Goal: Information Seeking & Learning: Learn about a topic

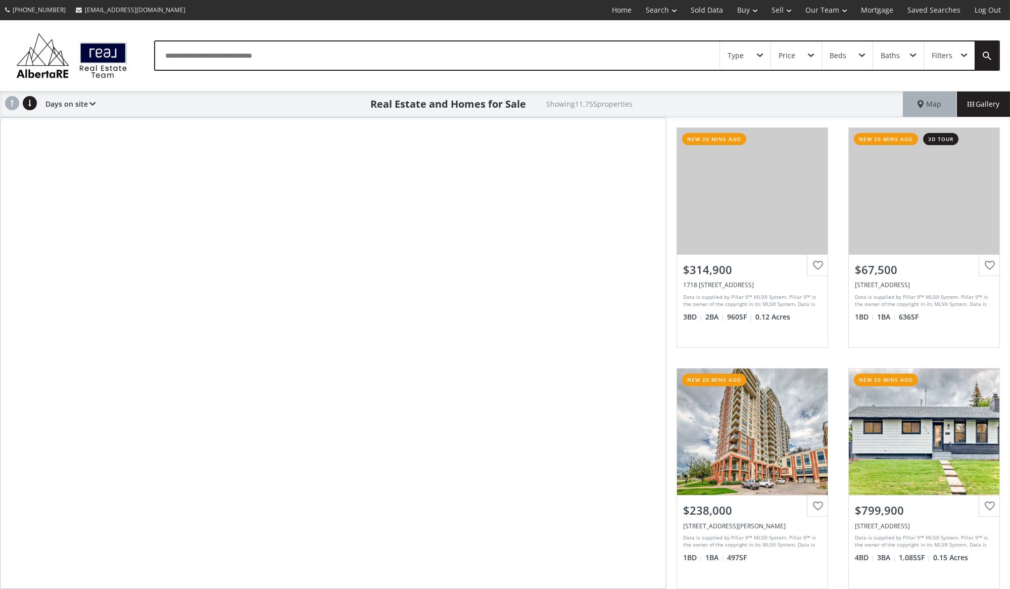
click at [763, 58] on div "Type" at bounding box center [745, 55] width 51 height 28
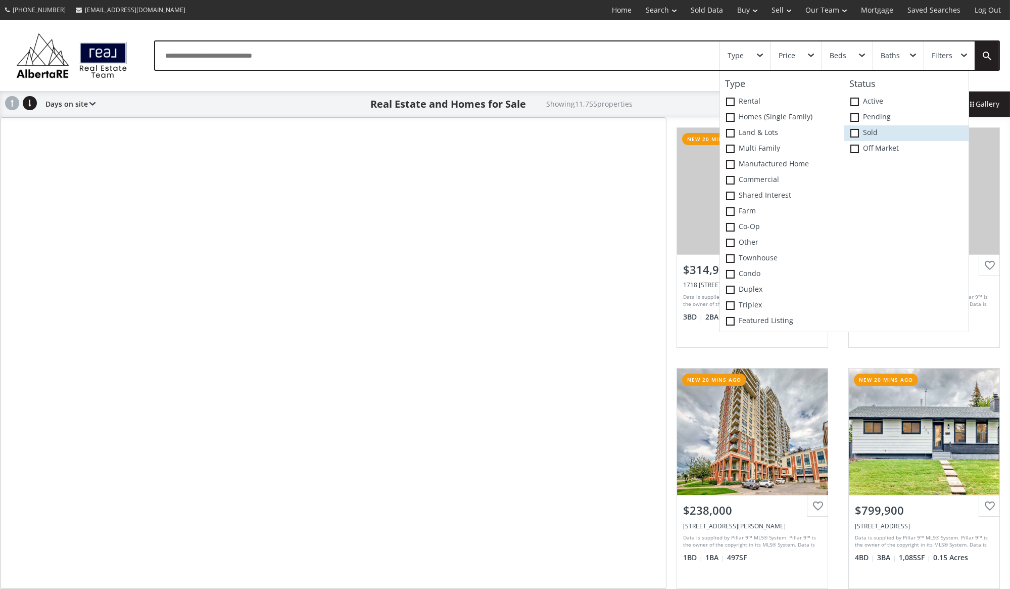
click at [854, 131] on span at bounding box center [854, 133] width 9 height 9
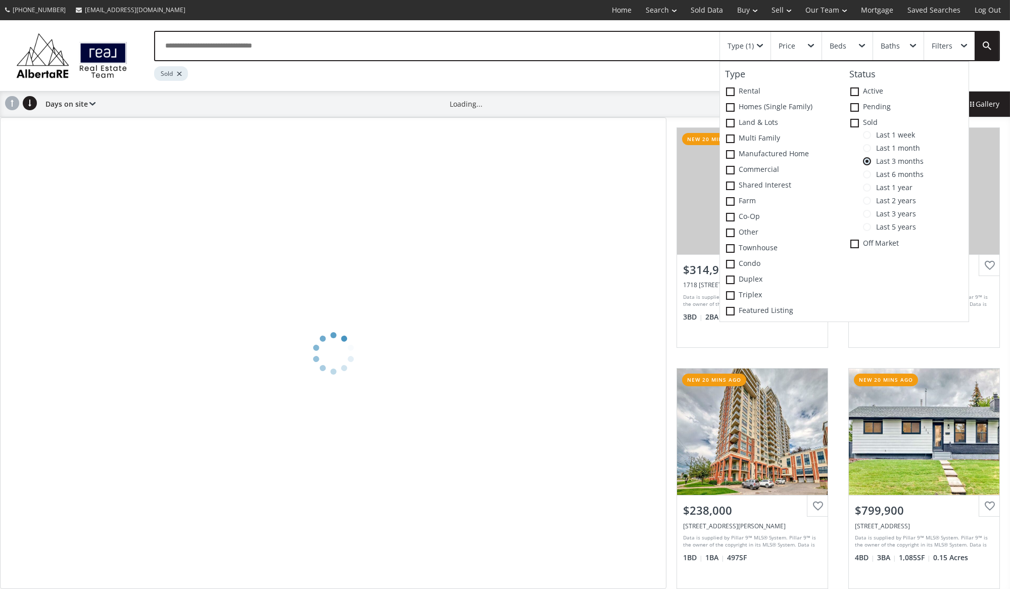
click at [864, 135] on span at bounding box center [867, 135] width 8 height 8
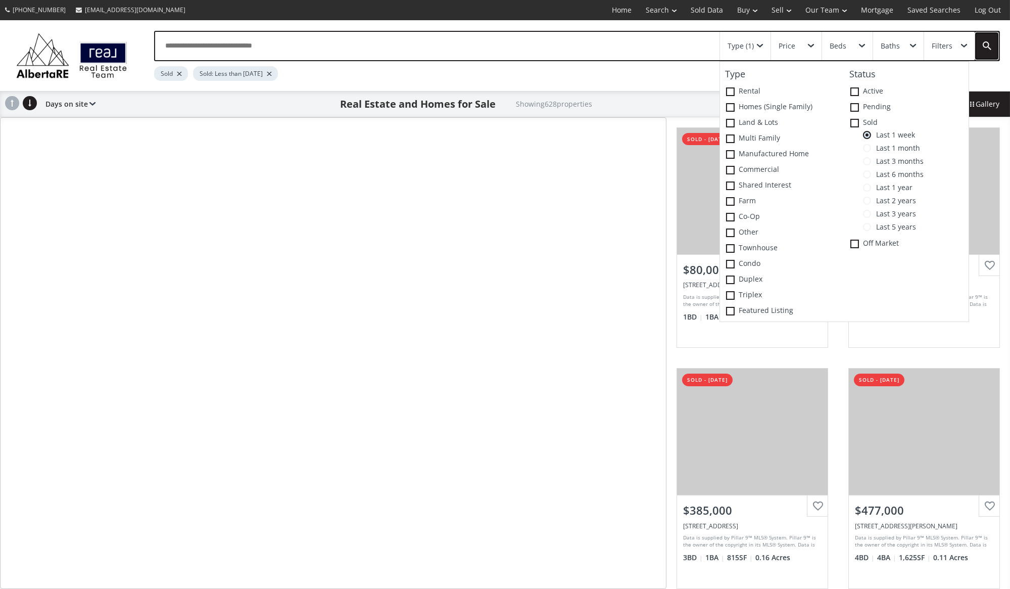
click at [991, 45] on link at bounding box center [986, 46] width 24 height 28
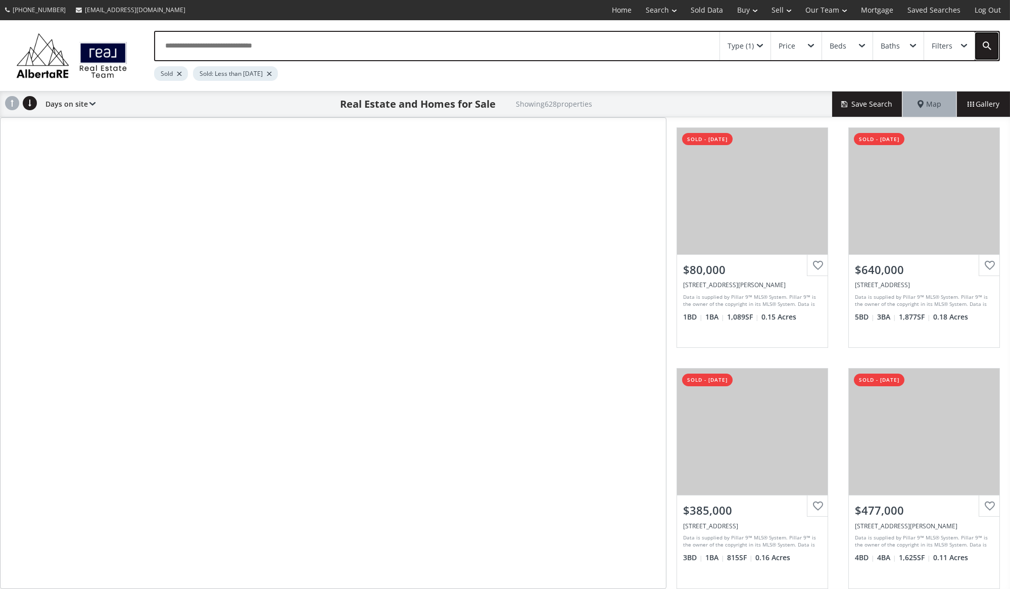
click at [991, 45] on link at bounding box center [986, 46] width 24 height 28
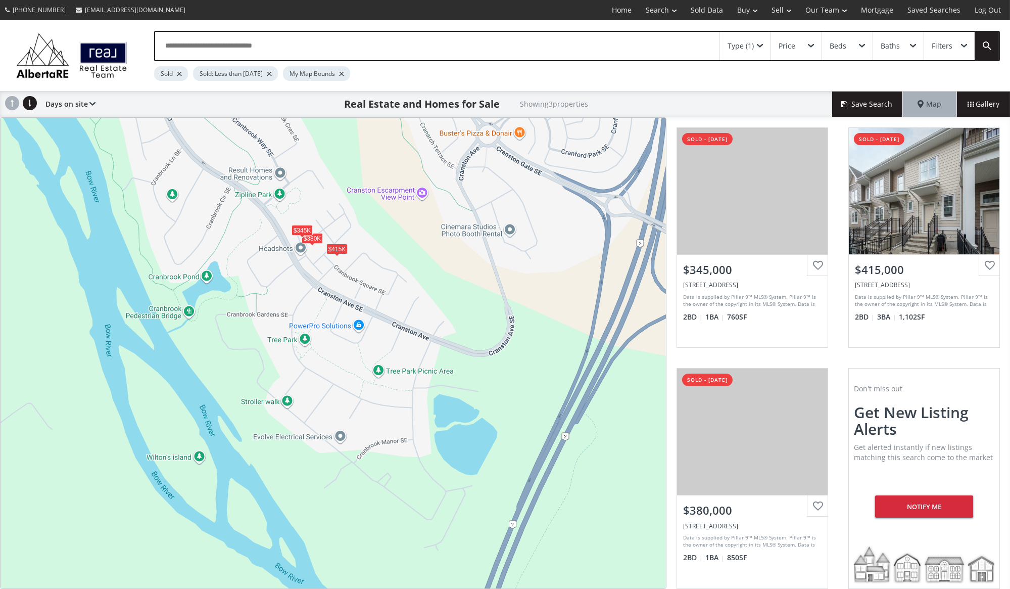
click at [299, 228] on div "$345K" at bounding box center [302, 230] width 22 height 11
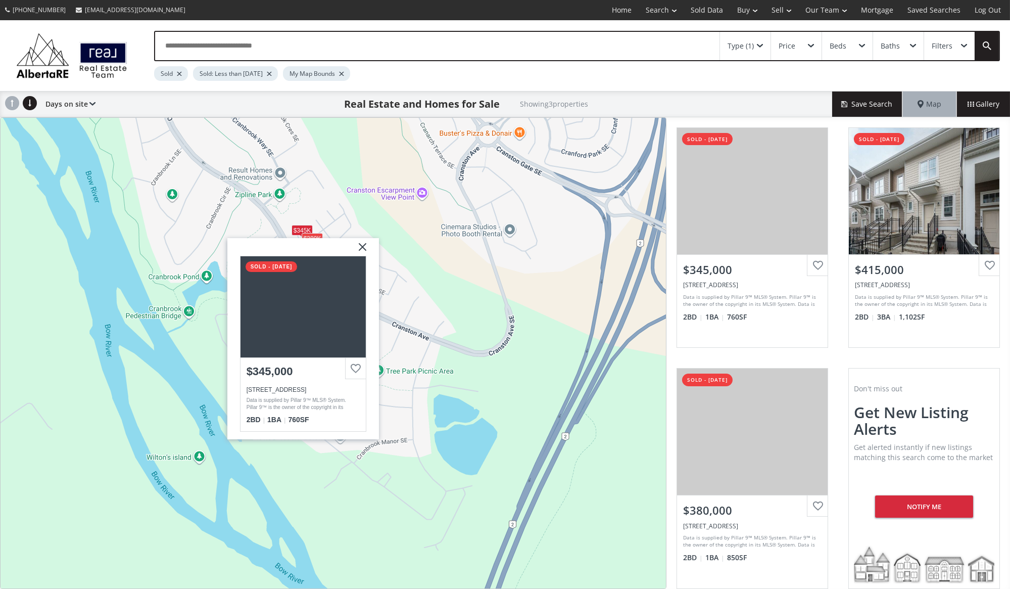
click at [281, 224] on div "To navigate, press the arrow keys. $345K $415K $380[STREET_ADDRESS] sold - [DAT…" at bounding box center [333, 353] width 665 height 470
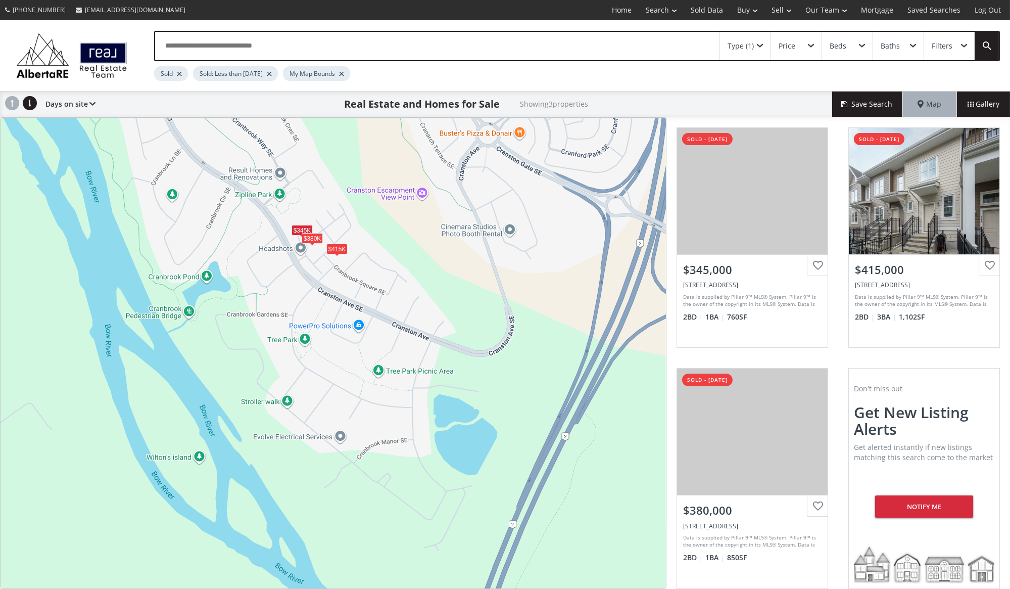
click at [312, 238] on div "$380K" at bounding box center [312, 237] width 22 height 11
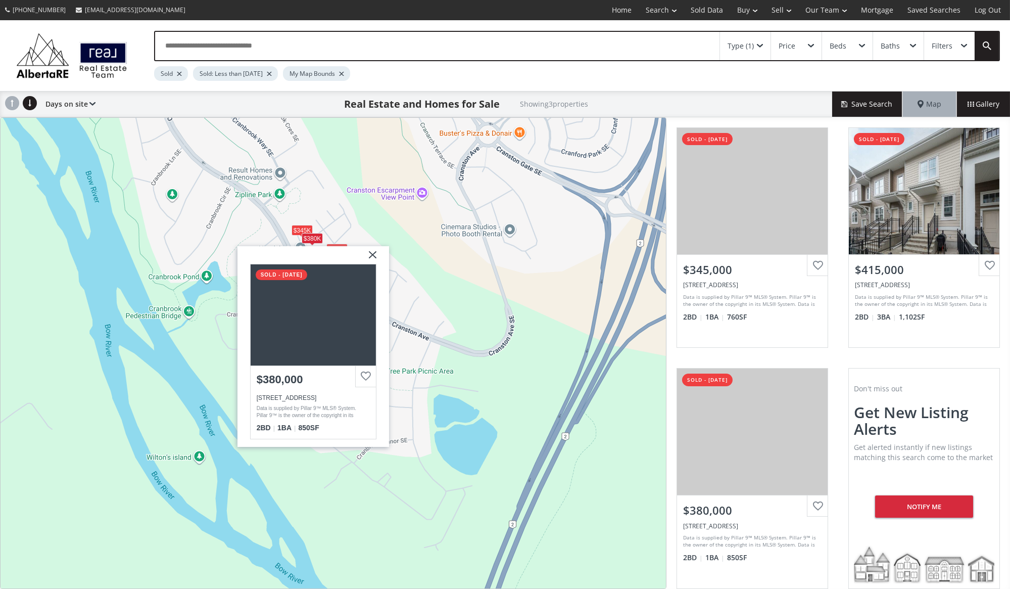
click at [338, 230] on div "To navigate, press the arrow keys. $345K $415K $380[STREET_ADDRESS] sold - [DAT…" at bounding box center [333, 353] width 665 height 470
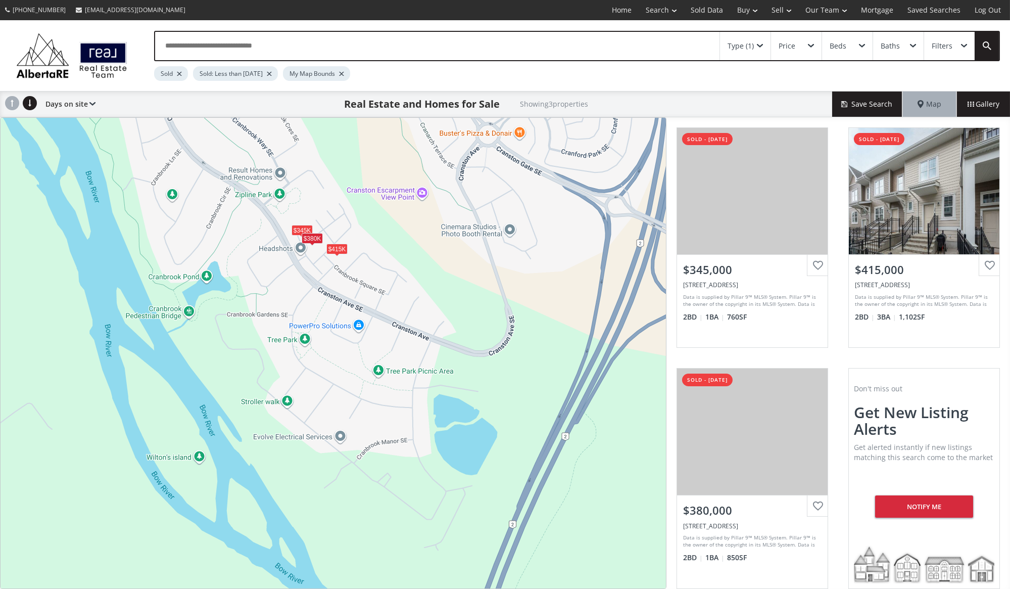
click at [337, 251] on div "$415K" at bounding box center [337, 248] width 22 height 11
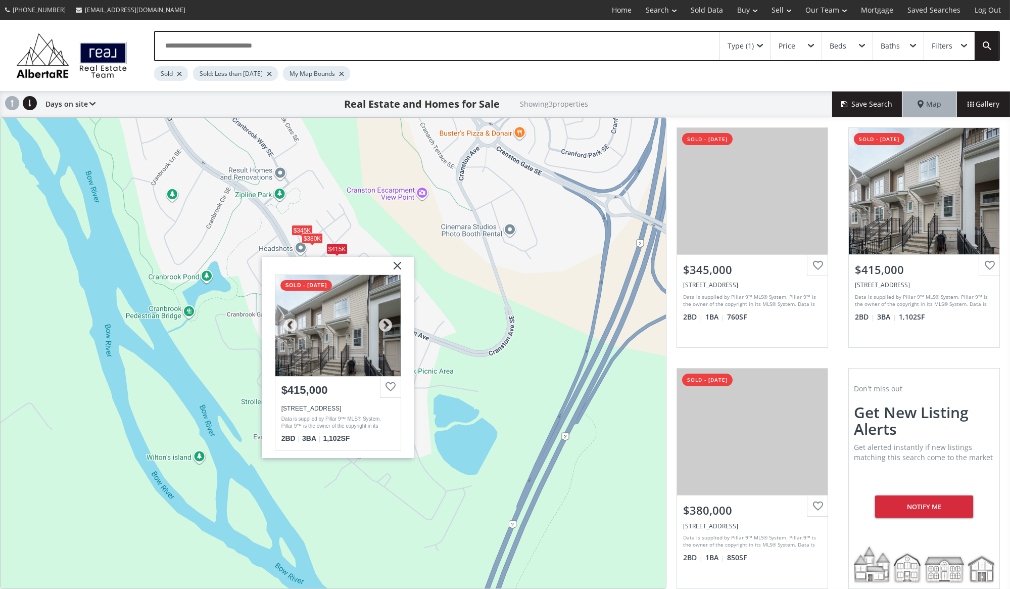
click at [339, 308] on div at bounding box center [337, 325] width 125 height 101
click at [399, 262] on img at bounding box center [392, 269] width 25 height 25
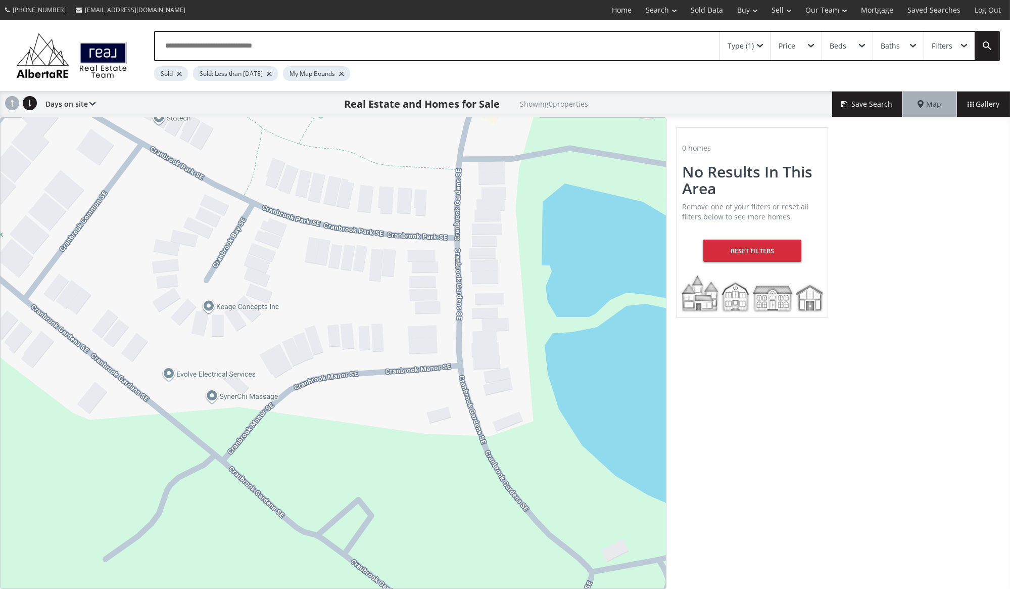
drag, startPoint x: 373, startPoint y: 457, endPoint x: 274, endPoint y: 304, distance: 182.4
click at [274, 304] on div "To navigate, press the arrow keys." at bounding box center [333, 353] width 665 height 470
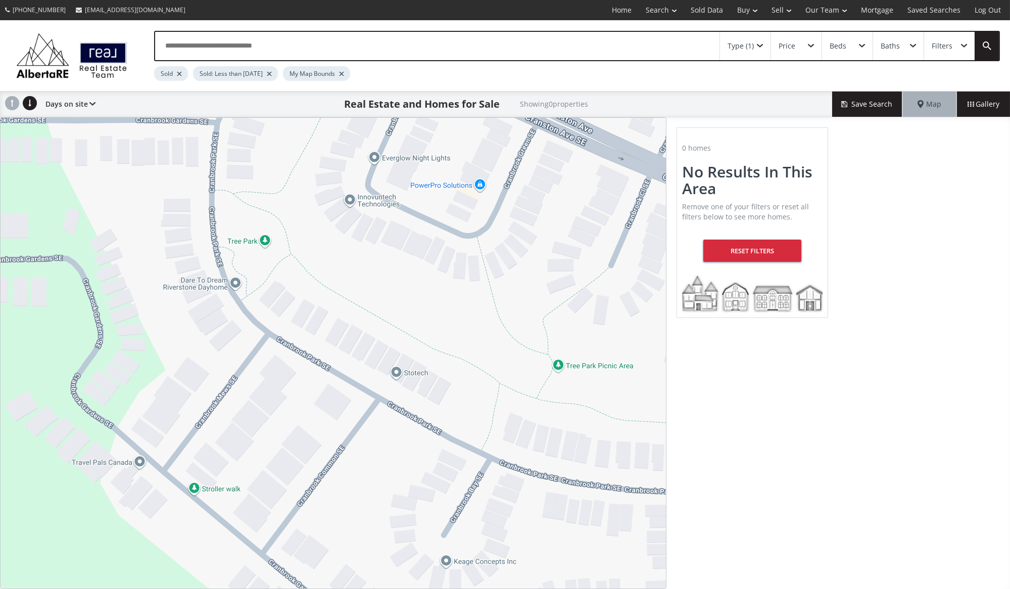
drag, startPoint x: 240, startPoint y: 288, endPoint x: 535, endPoint y: 301, distance: 295.3
click at [535, 301] on div "To navigate, press the arrow keys." at bounding box center [333, 353] width 665 height 470
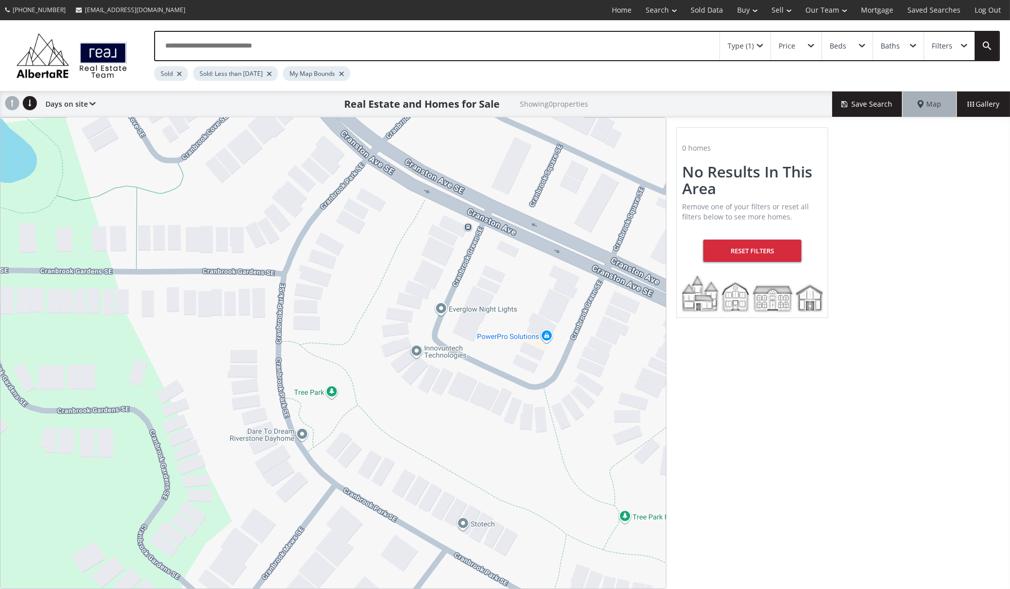
drag, startPoint x: 358, startPoint y: 240, endPoint x: 424, endPoint y: 392, distance: 166.0
click at [424, 392] on div "To navigate, press the arrow keys." at bounding box center [333, 353] width 665 height 470
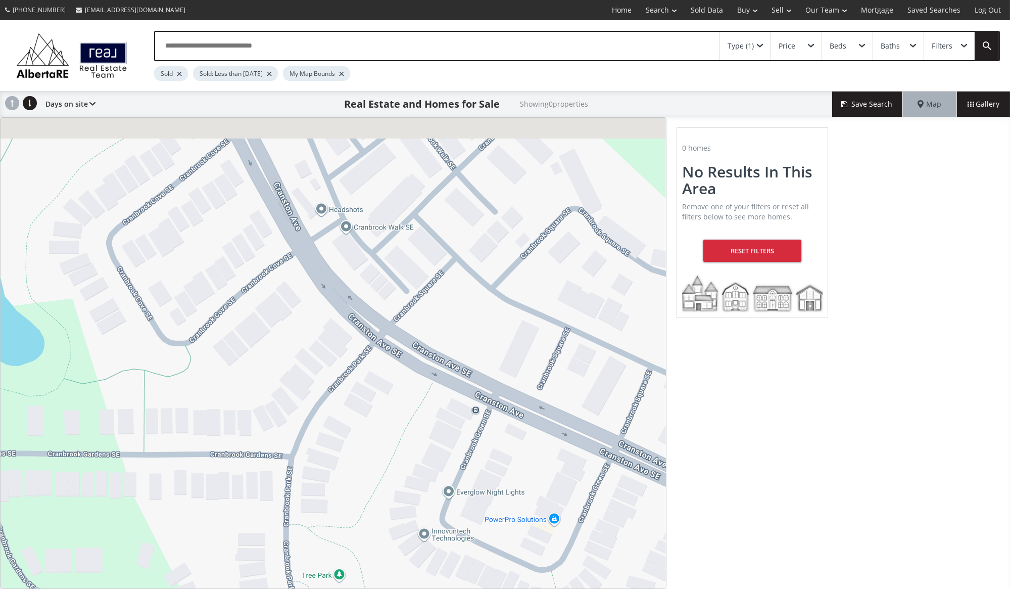
drag, startPoint x: 469, startPoint y: 241, endPoint x: 478, endPoint y: 430, distance: 189.6
click at [478, 430] on div "To navigate, press the arrow keys." at bounding box center [333, 353] width 665 height 470
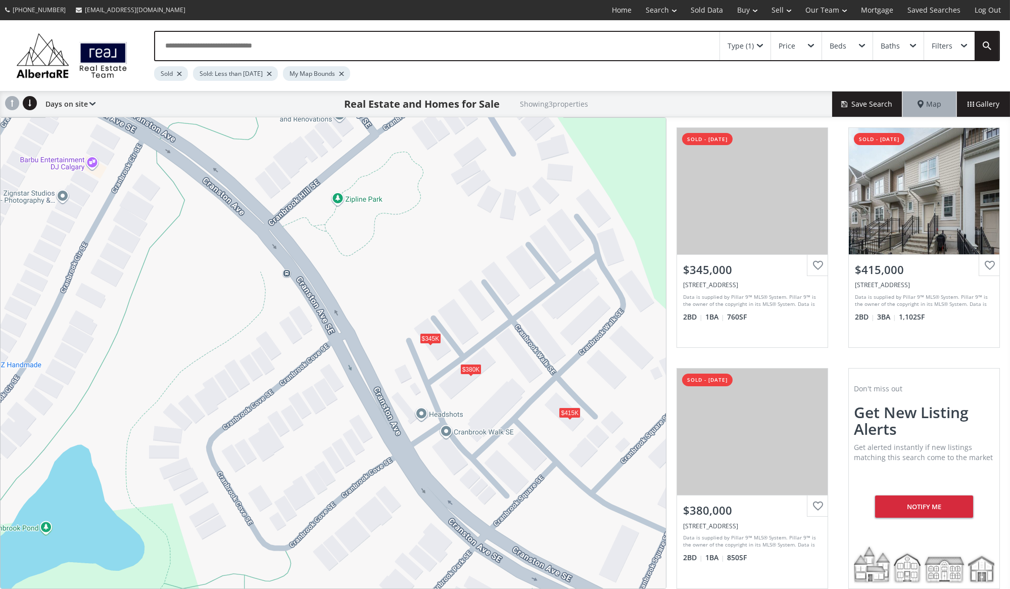
drag, startPoint x: 317, startPoint y: 228, endPoint x: 418, endPoint y: 435, distance: 230.0
click at [418, 435] on div "To navigate, press the arrow keys. $345K $415K $380K" at bounding box center [333, 353] width 665 height 470
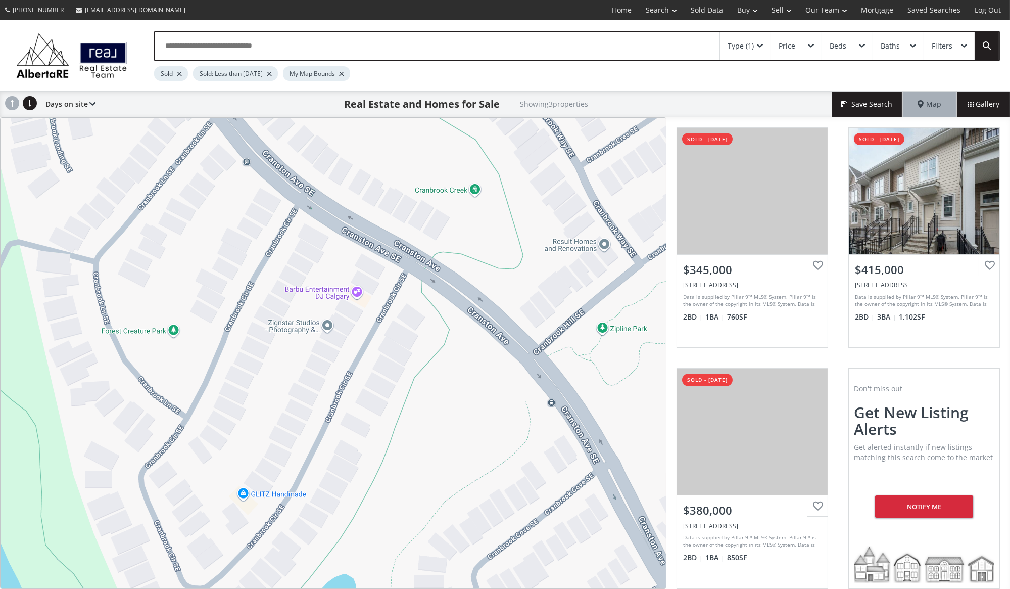
drag, startPoint x: 209, startPoint y: 291, endPoint x: 470, endPoint y: 408, distance: 286.3
click at [470, 408] on div "To navigate, press the arrow keys. $345K $415K $380K" at bounding box center [333, 353] width 665 height 470
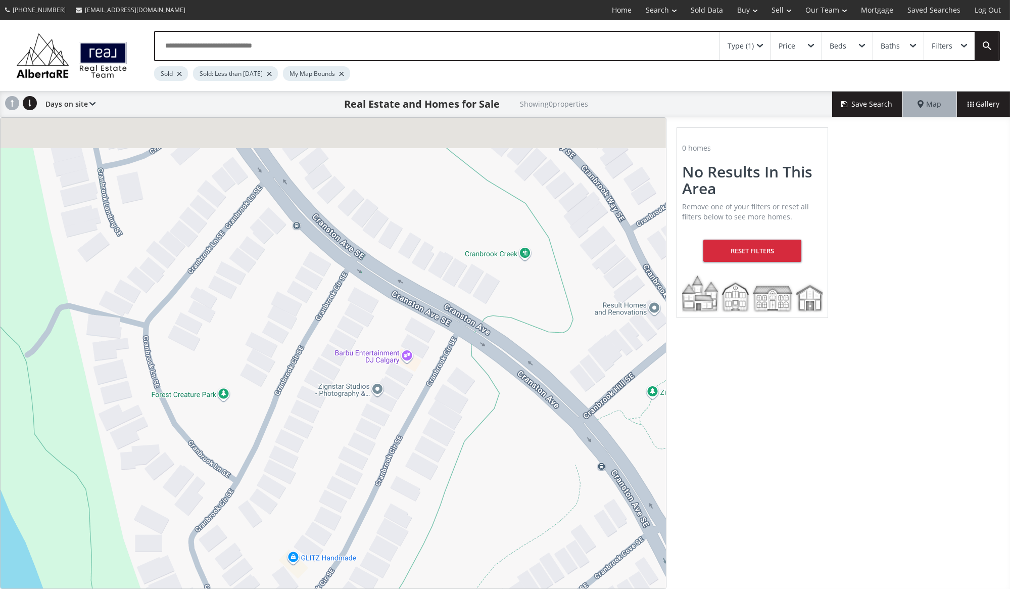
drag, startPoint x: 358, startPoint y: 236, endPoint x: 517, endPoint y: 424, distance: 246.2
click at [517, 424] on div "To navigate, press the arrow keys." at bounding box center [333, 353] width 665 height 470
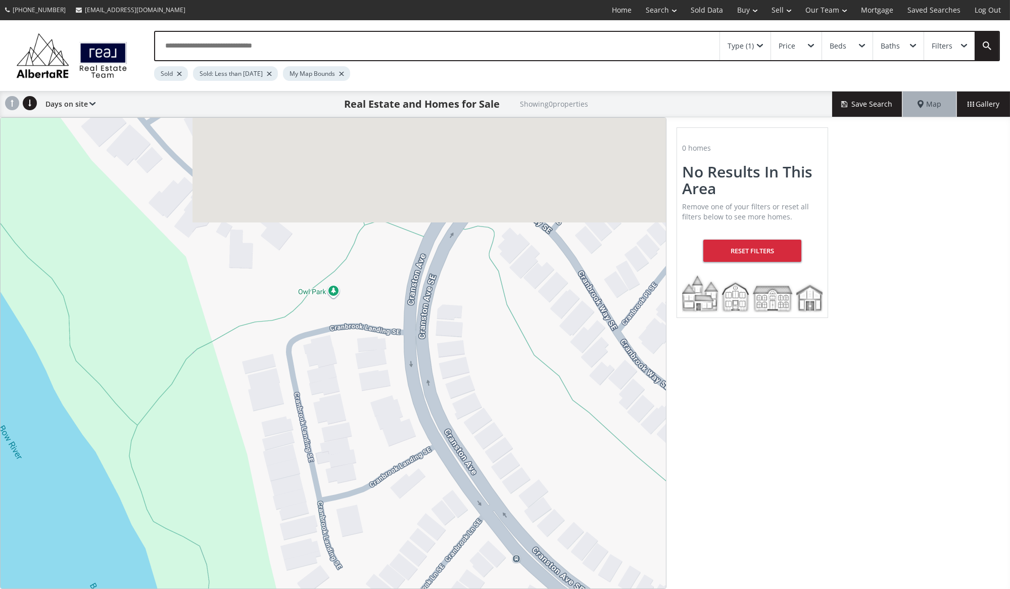
drag, startPoint x: 490, startPoint y: 360, endPoint x: 523, endPoint y: 431, distance: 78.4
click at [523, 431] on div "To navigate, press the arrow keys." at bounding box center [333, 353] width 665 height 470
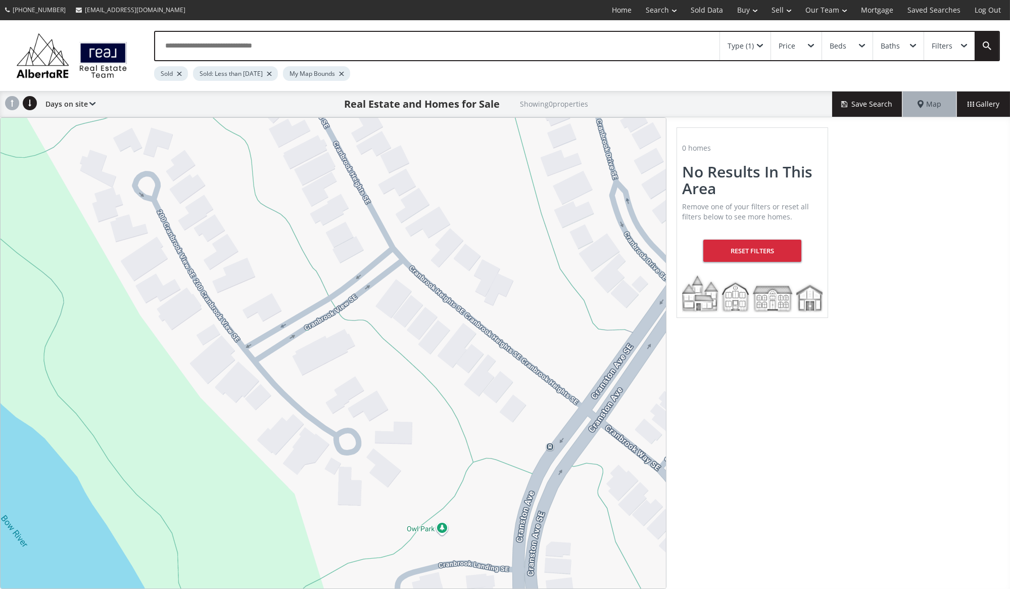
drag, startPoint x: 411, startPoint y: 273, endPoint x: 479, endPoint y: 432, distance: 173.3
click at [479, 432] on div "To navigate, press the arrow keys." at bounding box center [333, 353] width 665 height 470
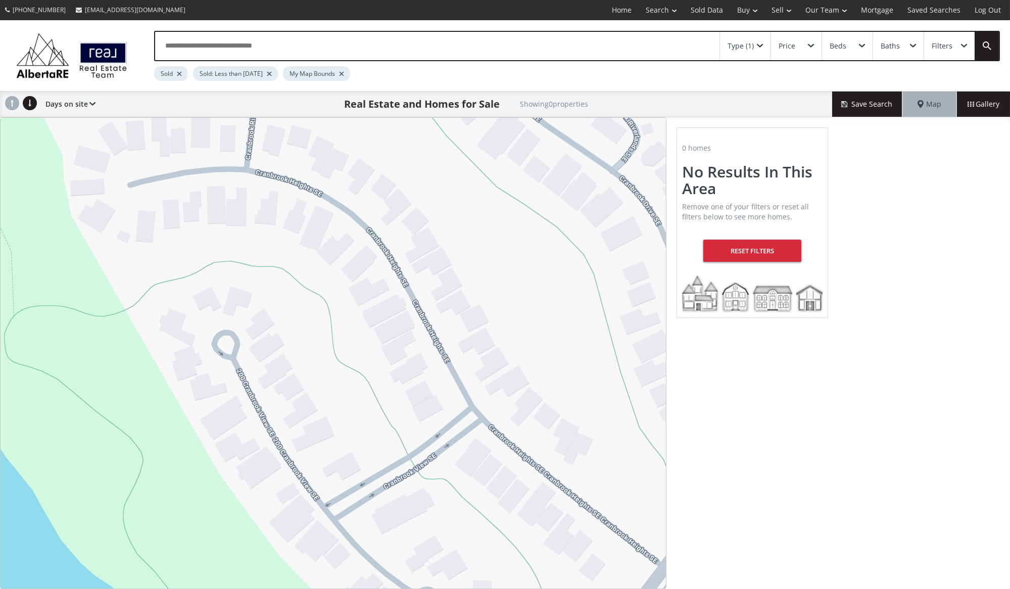
drag, startPoint x: 359, startPoint y: 258, endPoint x: 437, endPoint y: 414, distance: 174.6
click at [437, 414] on div "To navigate, press the arrow keys." at bounding box center [333, 353] width 665 height 470
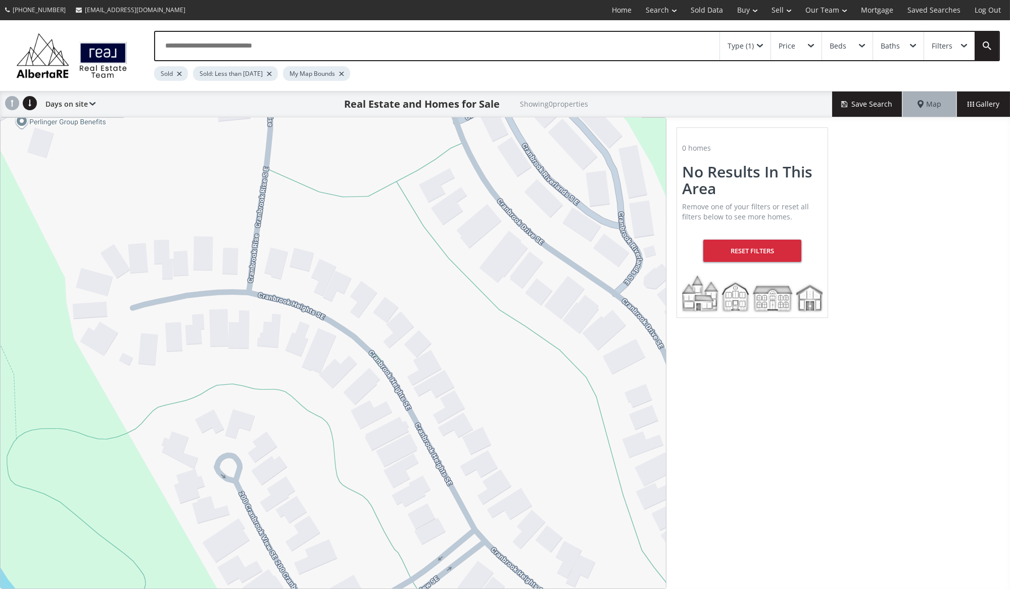
drag, startPoint x: 414, startPoint y: 284, endPoint x: 416, endPoint y: 417, distance: 133.4
click at [416, 417] on div "To navigate, press the arrow keys." at bounding box center [333, 353] width 665 height 470
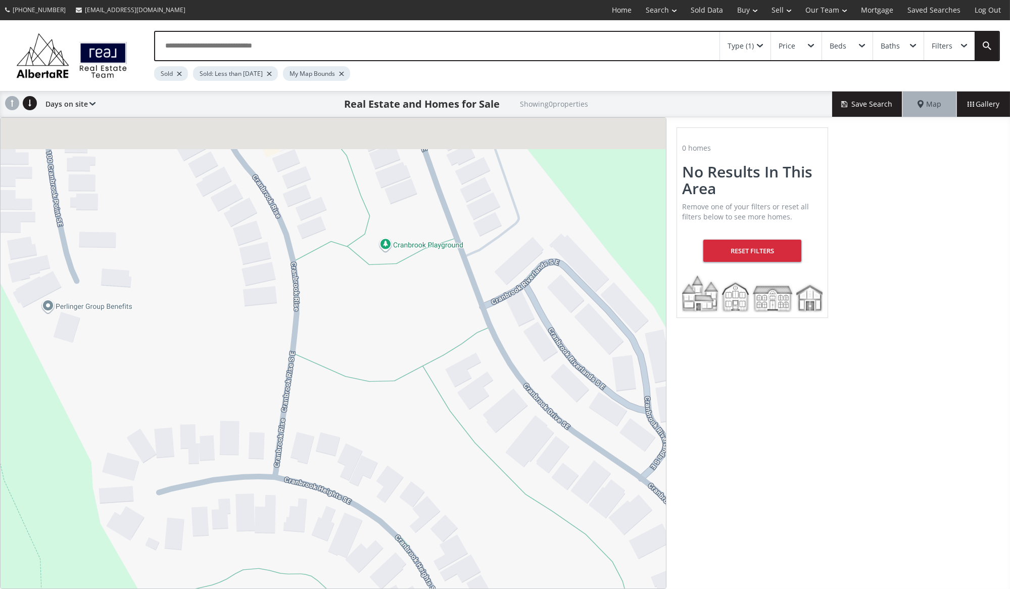
drag, startPoint x: 407, startPoint y: 282, endPoint x: 432, endPoint y: 442, distance: 161.6
click at [432, 442] on div "To navigate, press the arrow keys." at bounding box center [333, 353] width 665 height 470
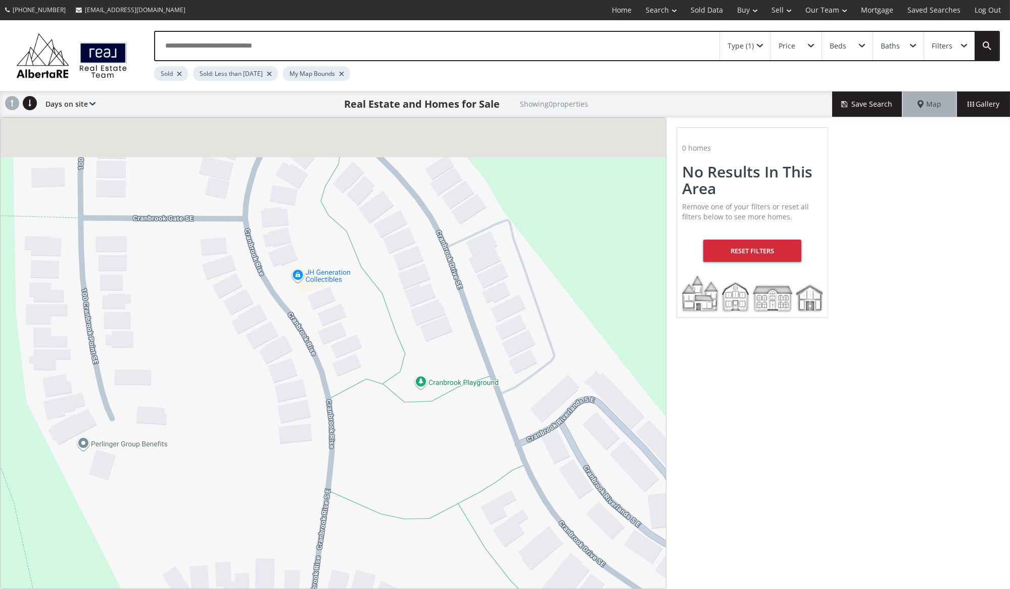
drag, startPoint x: 379, startPoint y: 300, endPoint x: 421, endPoint y: 468, distance: 172.9
click at [421, 468] on div "To navigate, press the arrow keys." at bounding box center [333, 353] width 665 height 470
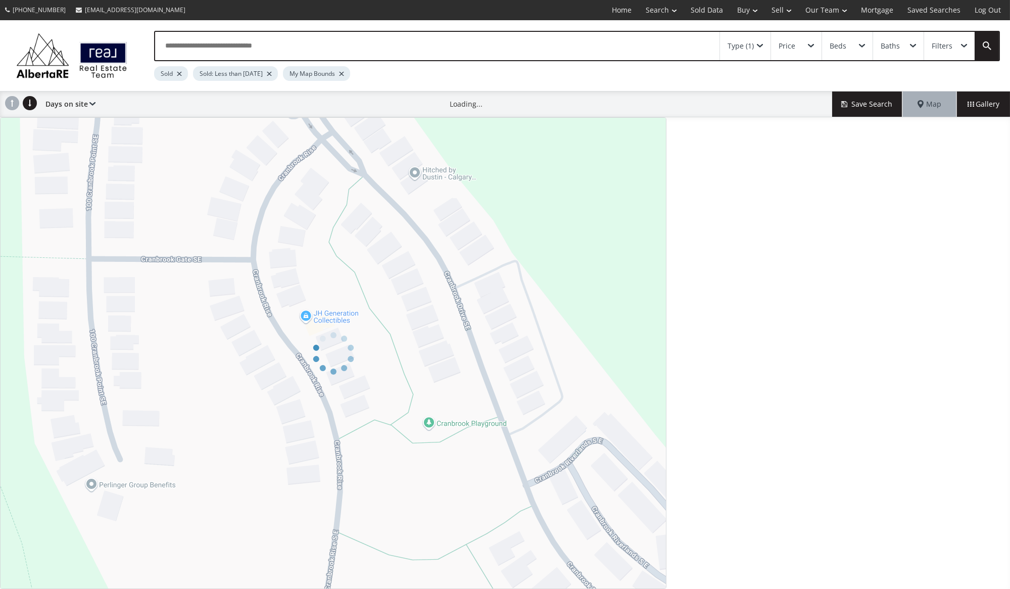
drag, startPoint x: 397, startPoint y: 296, endPoint x: 431, endPoint y: 439, distance: 147.6
click at [431, 439] on div at bounding box center [333, 352] width 666 height 471
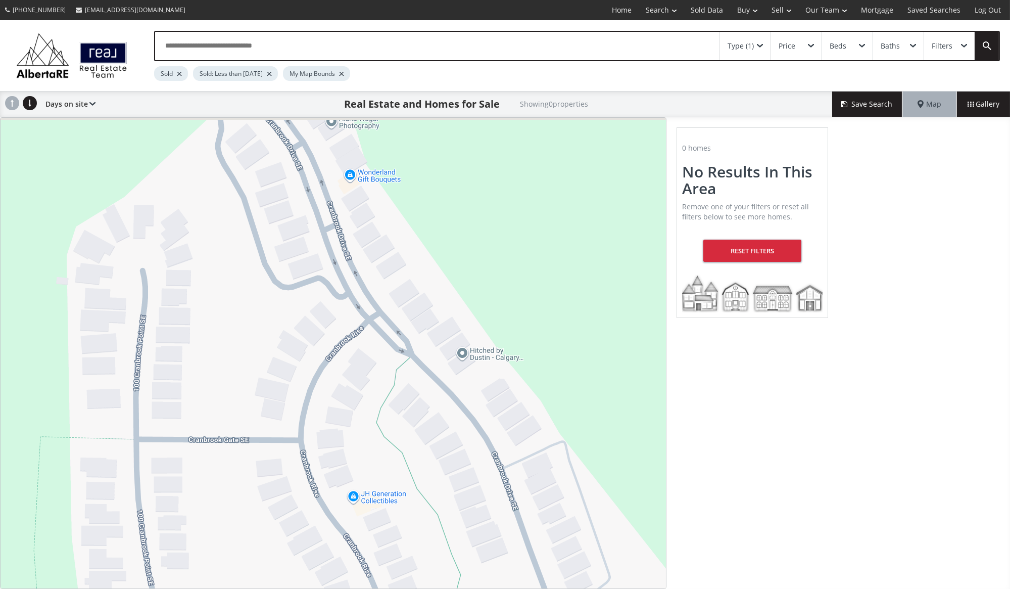
drag, startPoint x: 392, startPoint y: 318, endPoint x: 440, endPoint y: 506, distance: 194.1
click at [440, 506] on div "To navigate, press the arrow keys." at bounding box center [333, 353] width 665 height 470
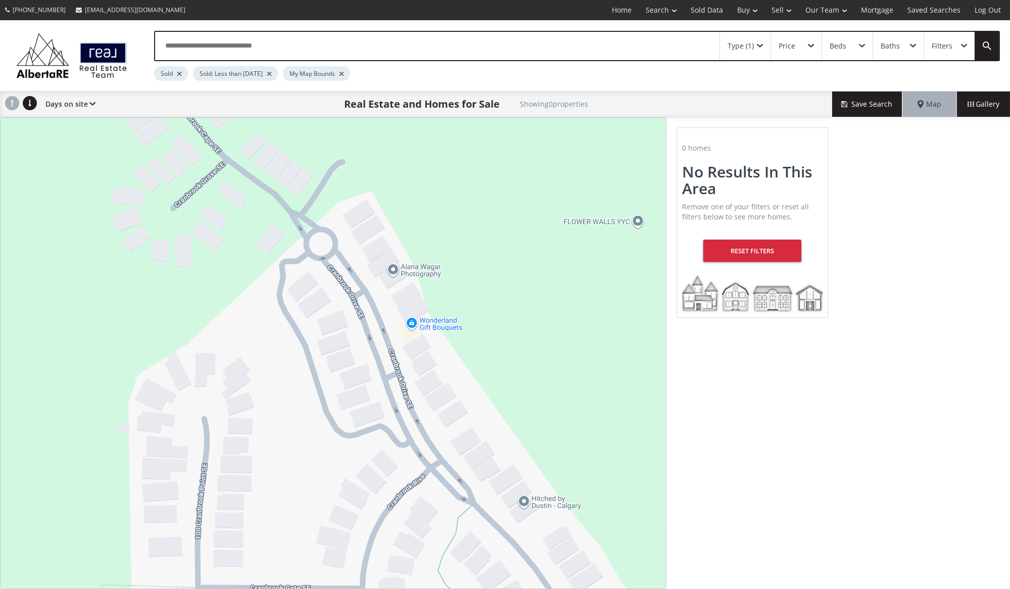
drag, startPoint x: 436, startPoint y: 415, endPoint x: 464, endPoint y: 488, distance: 78.8
click at [464, 488] on div "To navigate, press the arrow keys." at bounding box center [333, 353] width 665 height 470
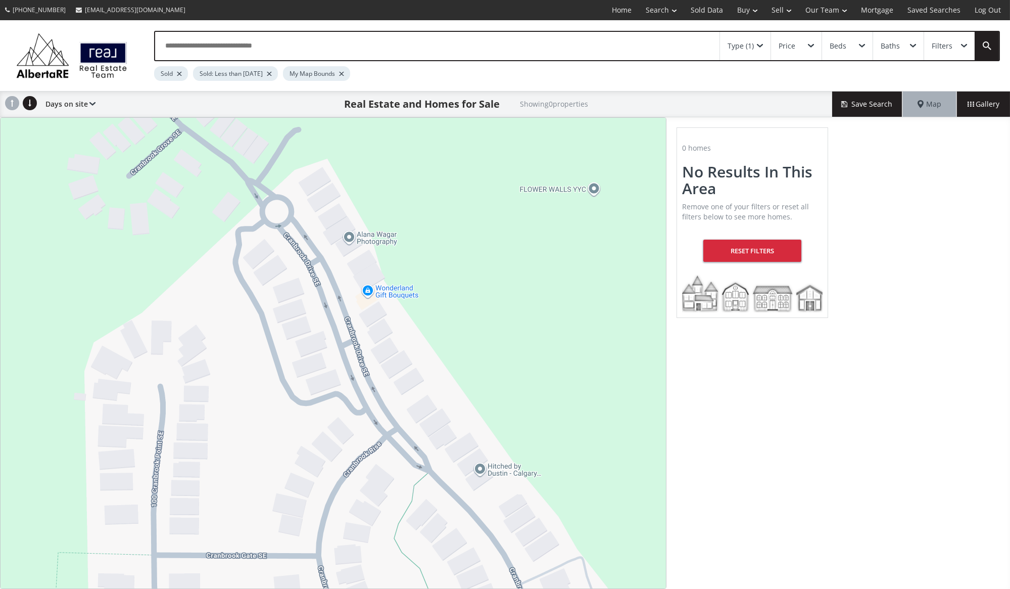
drag, startPoint x: 375, startPoint y: 385, endPoint x: 222, endPoint y: 158, distance: 273.6
click at [225, 162] on div "To navigate, press the arrow keys." at bounding box center [333, 353] width 665 height 470
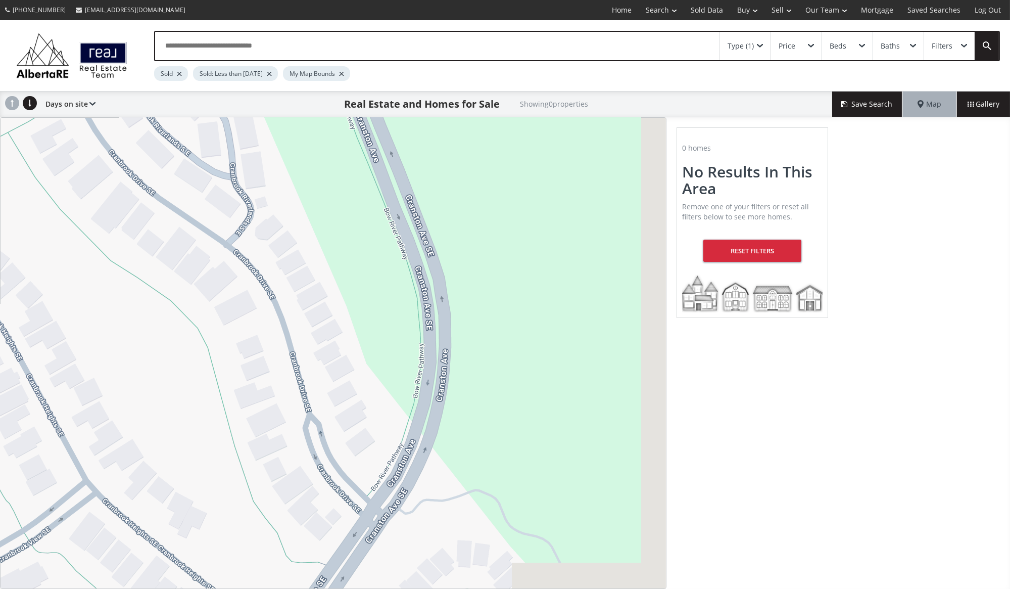
drag, startPoint x: 499, startPoint y: 477, endPoint x: 164, endPoint y: 89, distance: 512.2
click at [164, 89] on div "Type (1) Price Beds Baths Filters Sold Sold: Less than [DATE] My Map Bounds Day…" at bounding box center [505, 304] width 1010 height 568
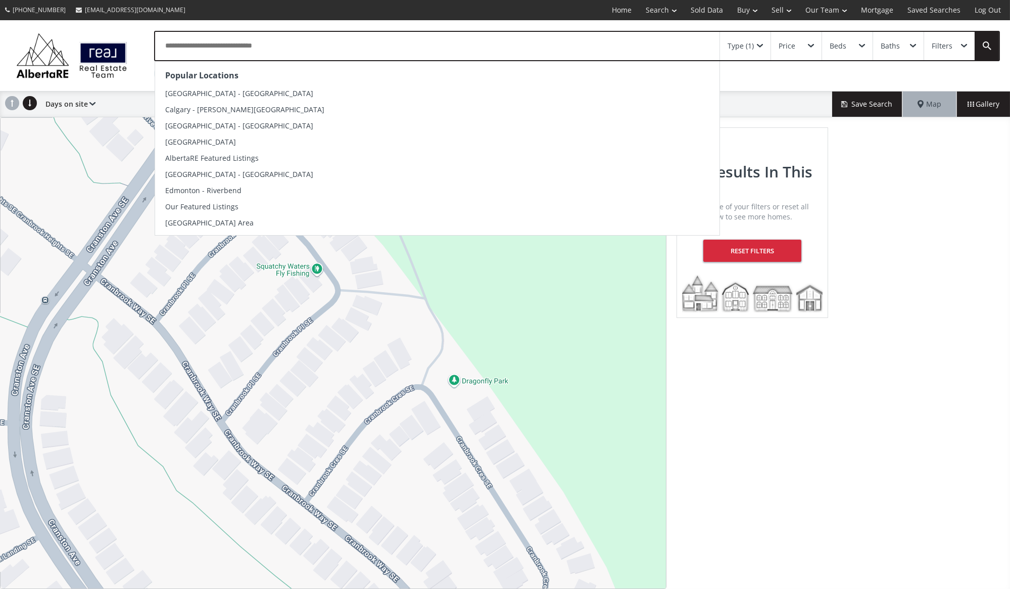
drag, startPoint x: 466, startPoint y: 348, endPoint x: 304, endPoint y: 52, distance: 337.1
click at [304, 52] on div "Popular Locations [GEOGRAPHIC_DATA] - [GEOGRAPHIC_DATA] [GEOGRAPHIC_DATA] - [PE…" at bounding box center [505, 304] width 1010 height 568
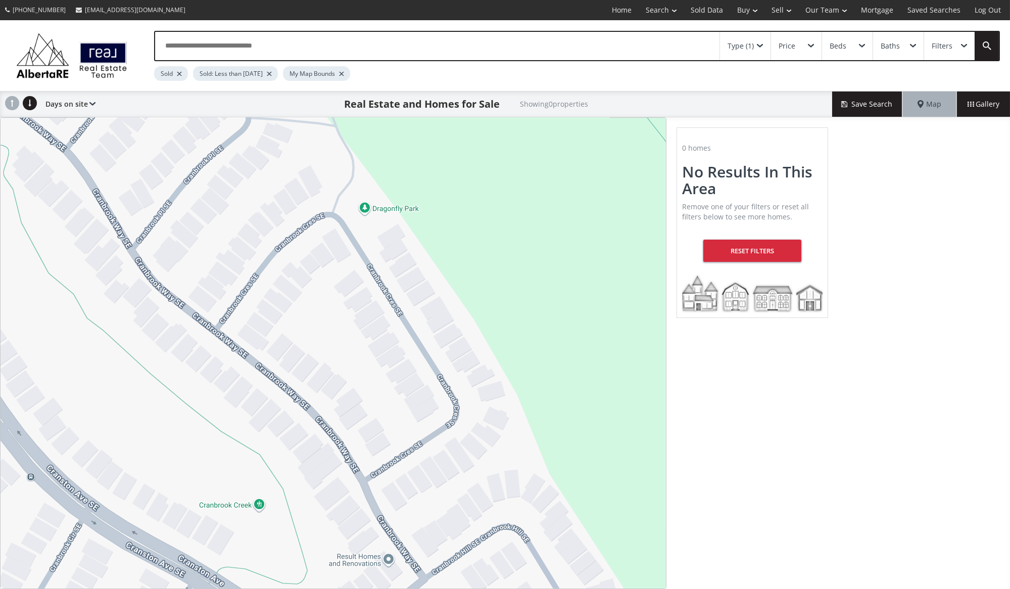
drag, startPoint x: 395, startPoint y: 433, endPoint x: 308, endPoint y: 262, distance: 191.8
click at [308, 262] on div "To navigate, press the arrow keys." at bounding box center [333, 353] width 665 height 470
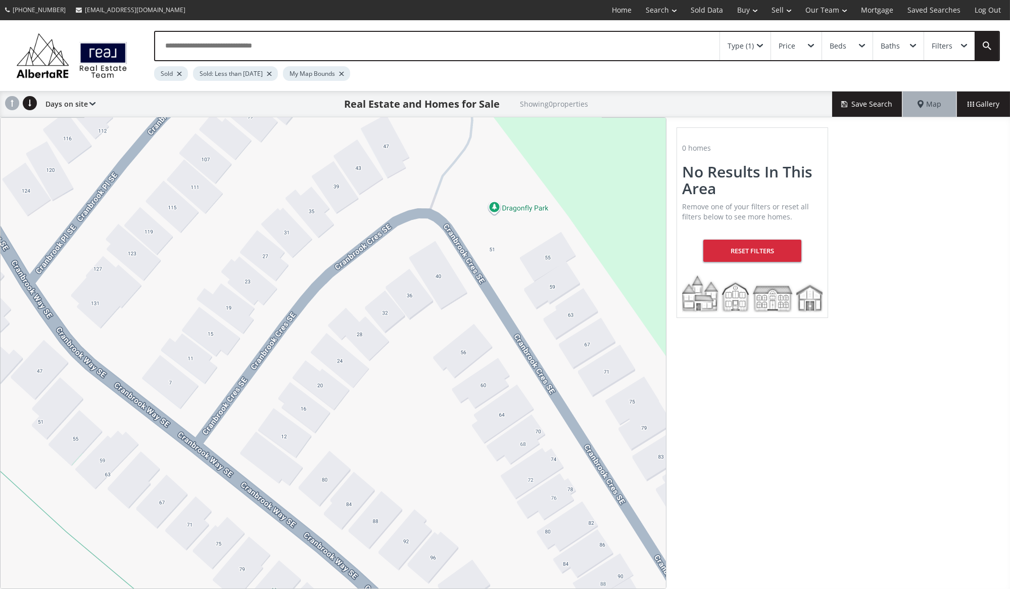
drag, startPoint x: 134, startPoint y: 248, endPoint x: 250, endPoint y: 334, distance: 144.7
click at [250, 334] on div "To navigate, press the arrow keys." at bounding box center [333, 353] width 665 height 470
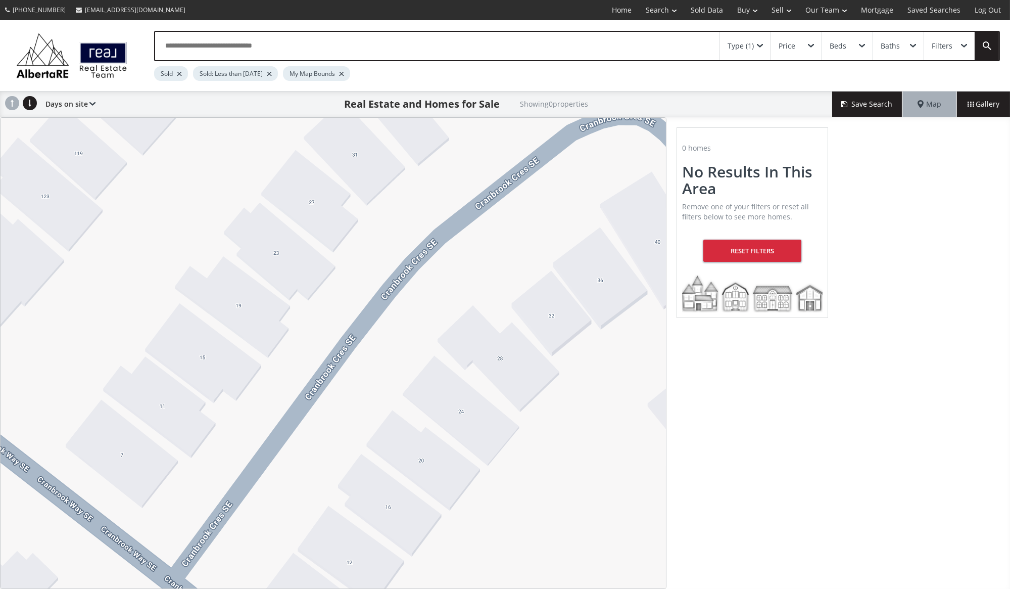
click at [760, 44] on span at bounding box center [760, 46] width 6 height 4
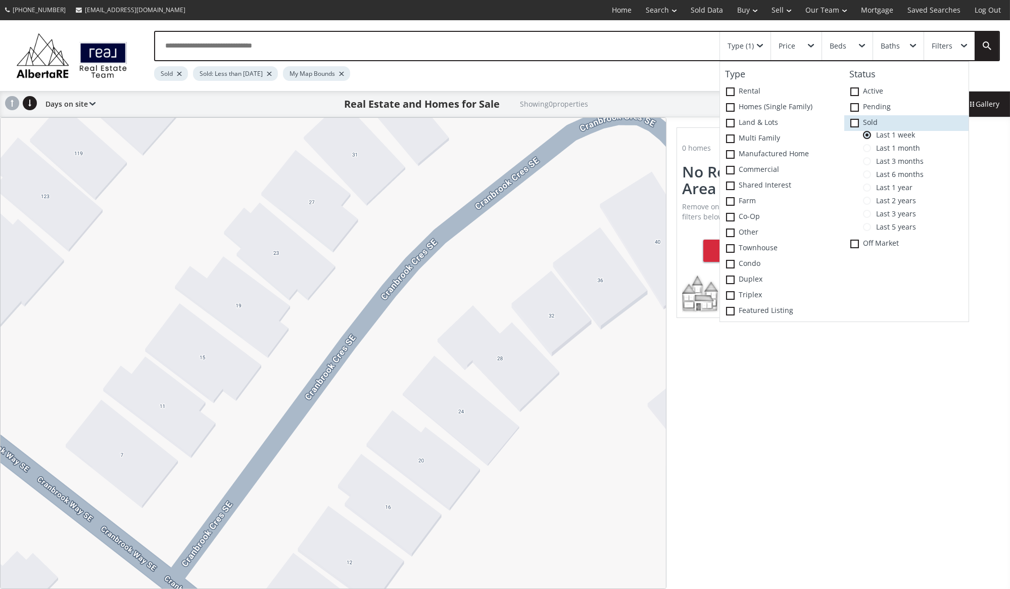
click at [0, 0] on icon at bounding box center [0, 0] width 0 height 0
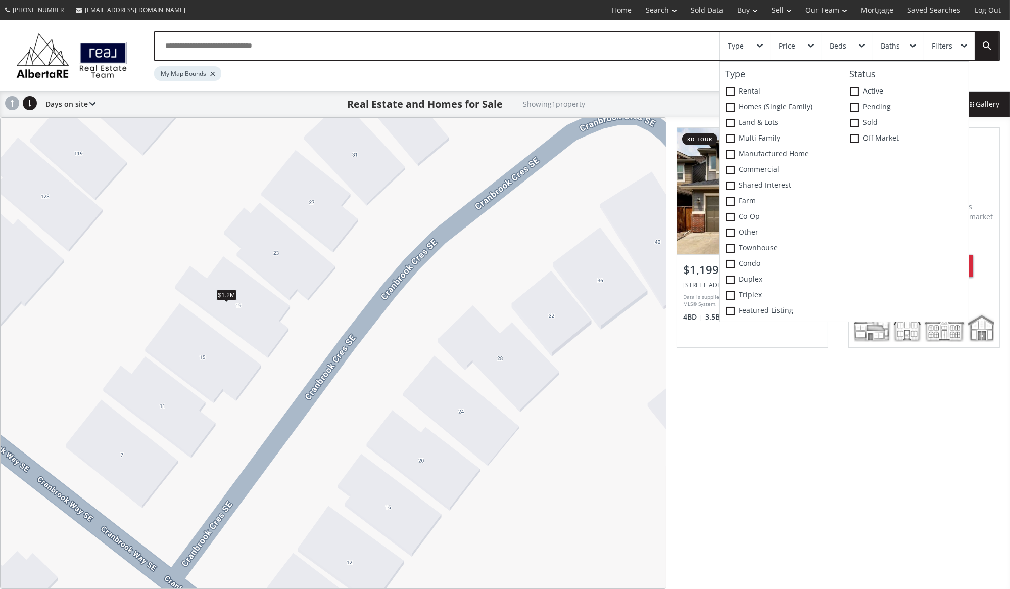
click at [227, 295] on div "$1.2M" at bounding box center [226, 294] width 21 height 11
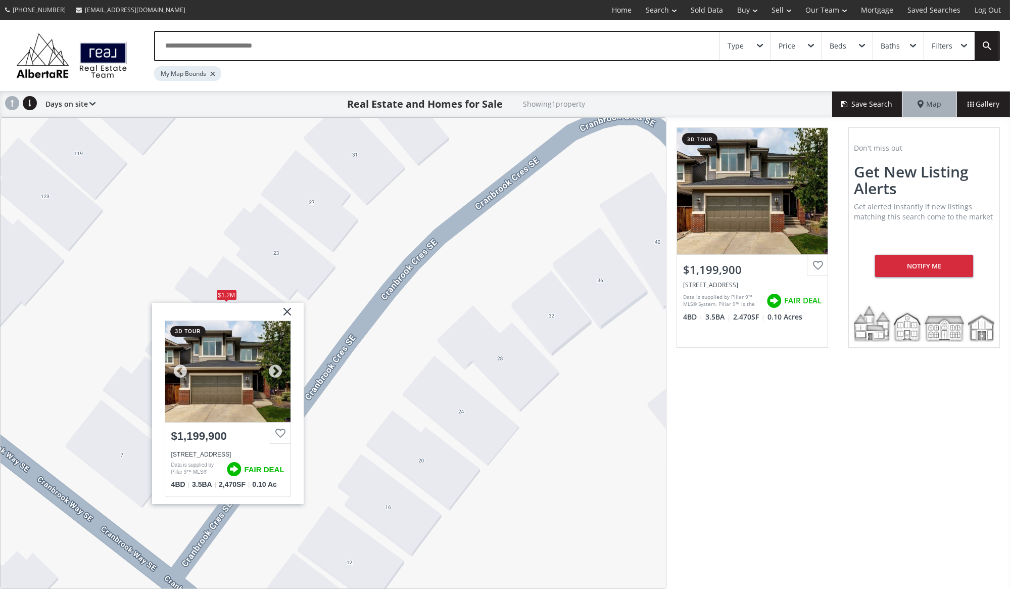
click at [228, 381] on div at bounding box center [227, 371] width 125 height 101
click at [797, 45] on div "Price" at bounding box center [796, 46] width 51 height 28
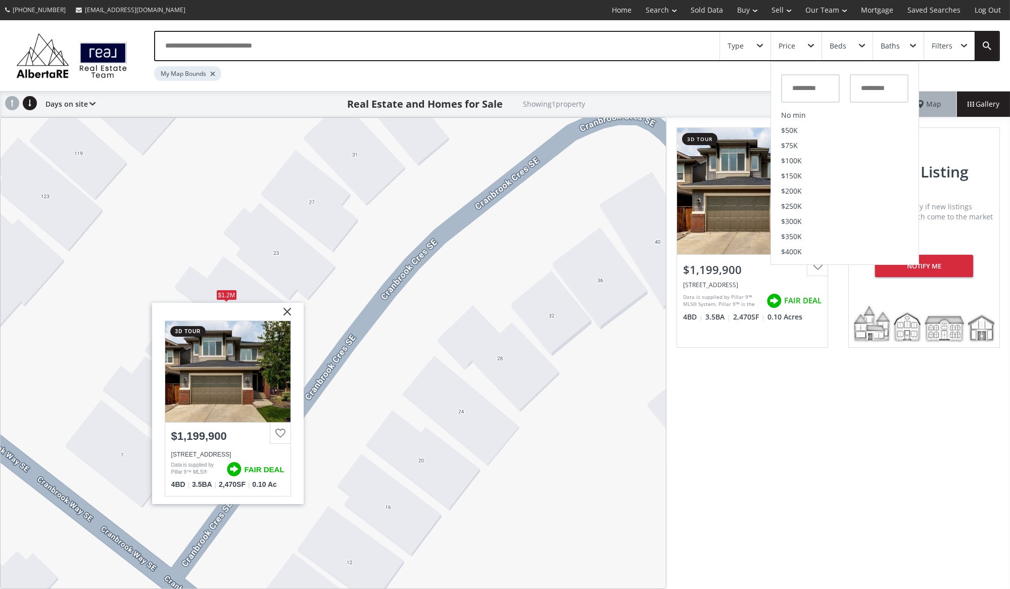
click at [738, 51] on div "Type" at bounding box center [745, 46] width 51 height 28
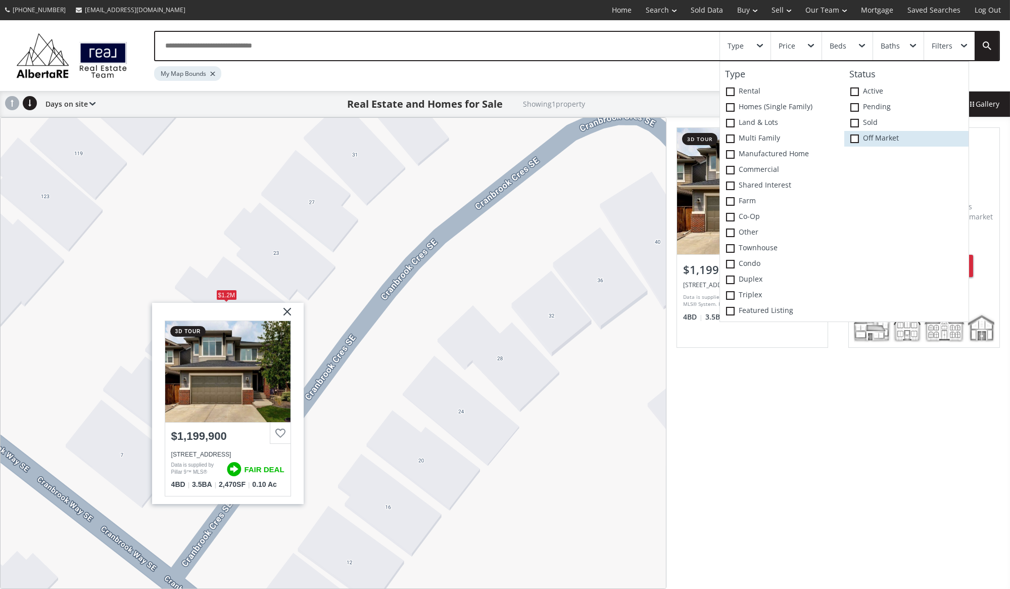
click at [853, 140] on span at bounding box center [854, 138] width 9 height 9
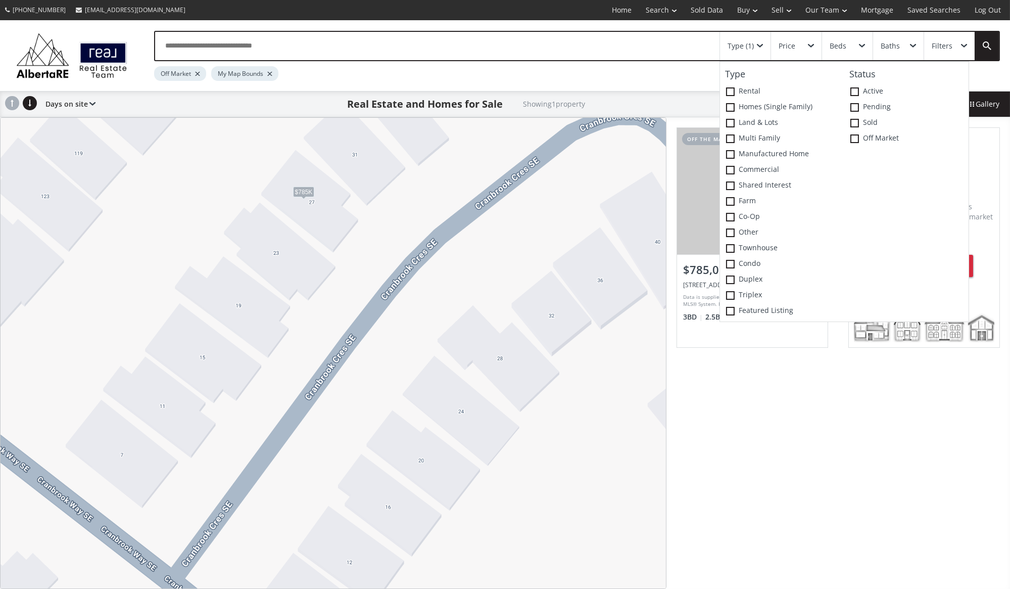
click at [301, 194] on div "$785K" at bounding box center [303, 191] width 22 height 11
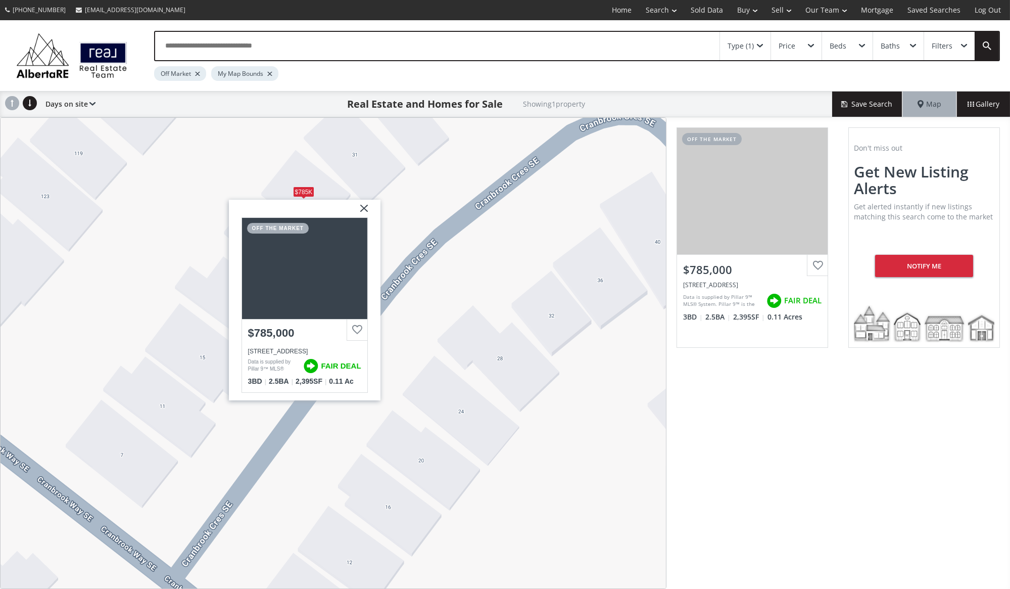
click at [366, 209] on img at bounding box center [359, 211] width 25 height 25
